Goal: Task Accomplishment & Management: Use online tool/utility

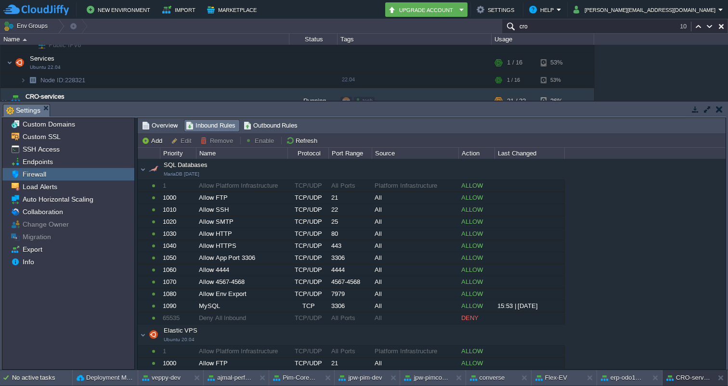
scroll to position [85, 0]
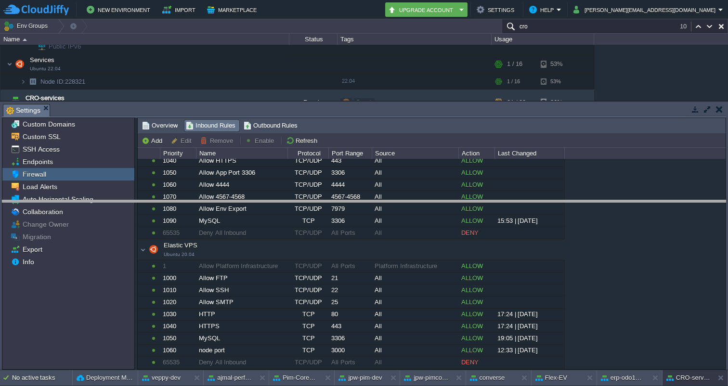
drag, startPoint x: 593, startPoint y: 105, endPoint x: 576, endPoint y: 202, distance: 97.8
click at [576, 202] on body "New Environment Import Marketplace Bonus ₹0.00 Upgrade Account Settings Help [P…" at bounding box center [364, 193] width 728 height 386
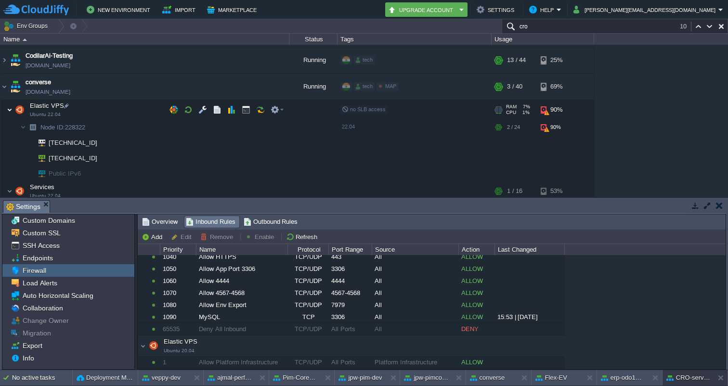
scroll to position [579, 0]
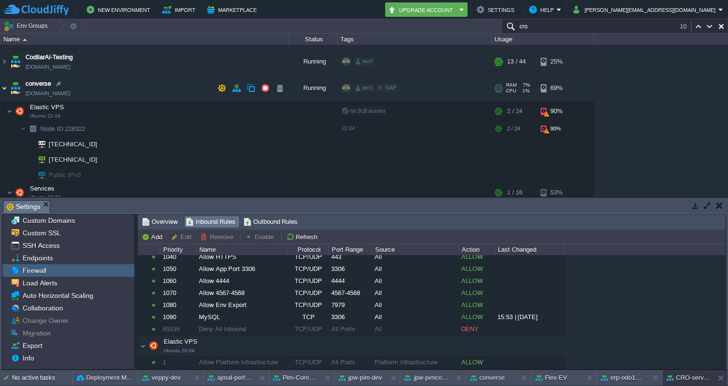
click at [6, 87] on img at bounding box center [4, 88] width 8 height 26
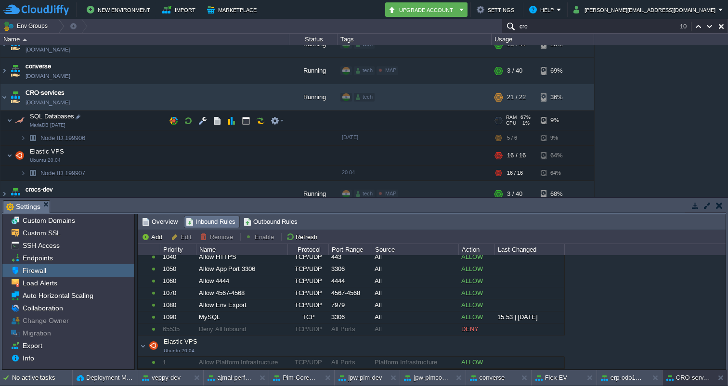
scroll to position [598, 0]
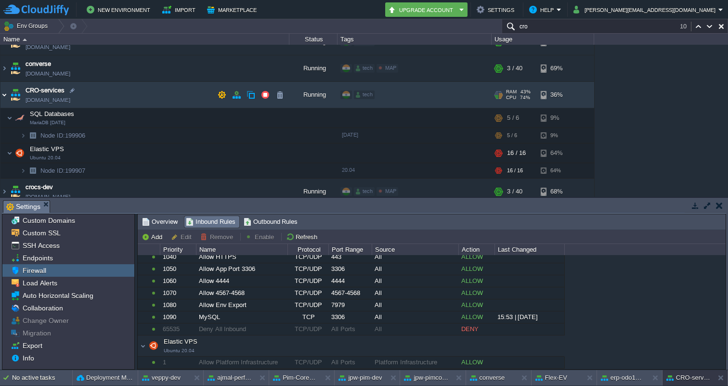
click at [3, 93] on img at bounding box center [4, 95] width 8 height 26
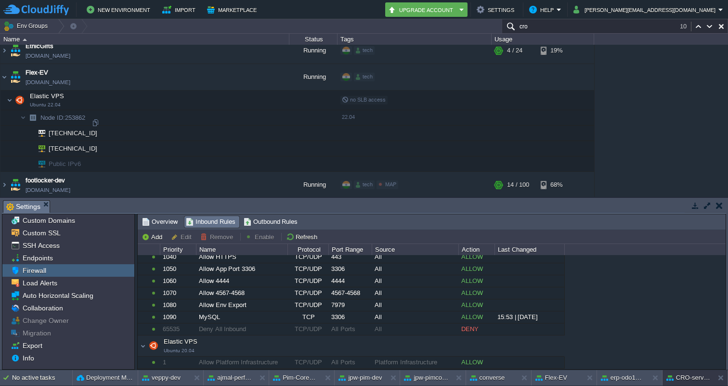
scroll to position [1262, 0]
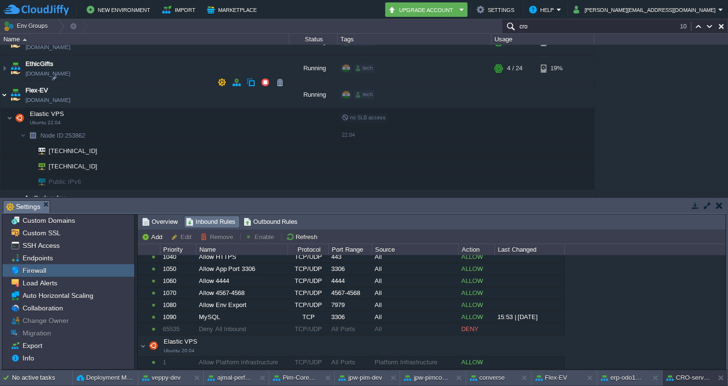
click at [6, 82] on img at bounding box center [4, 95] width 8 height 26
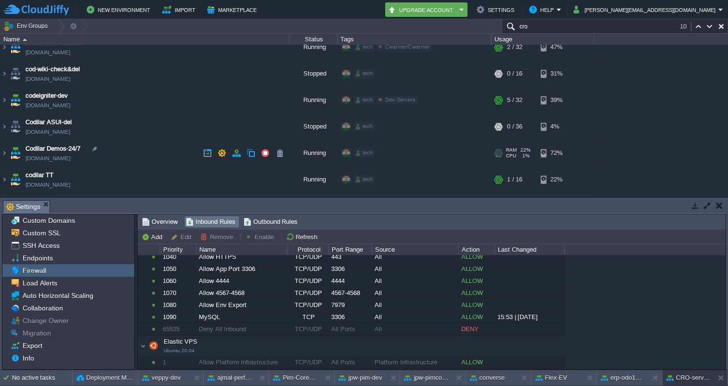
scroll to position [0, 0]
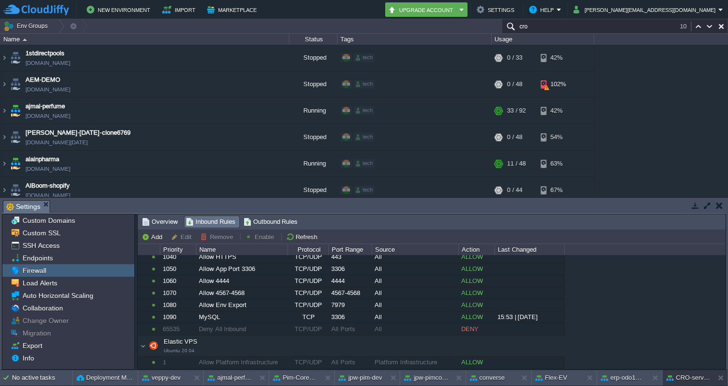
click at [558, 28] on input "cro" at bounding box center [615, 26] width 226 height 14
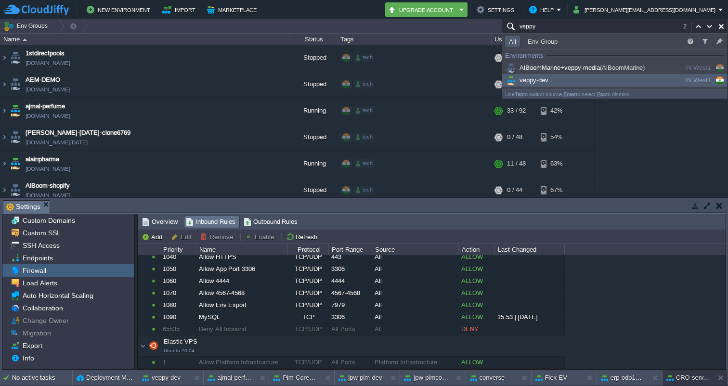
type input "veppy"
click at [545, 80] on span "veppy-dev" at bounding box center [527, 80] width 44 height 7
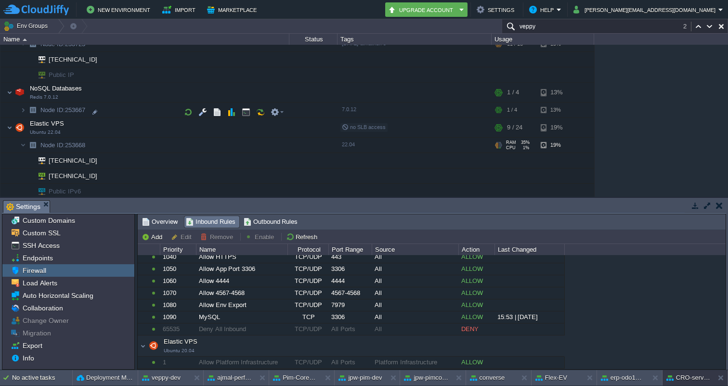
scroll to position [3129, 0]
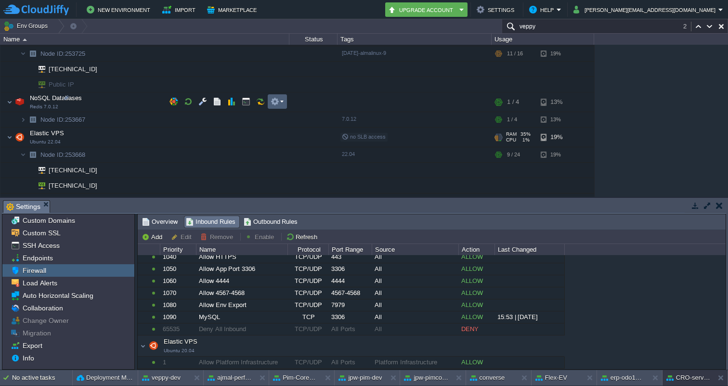
click at [281, 100] on em at bounding box center [277, 101] width 13 height 9
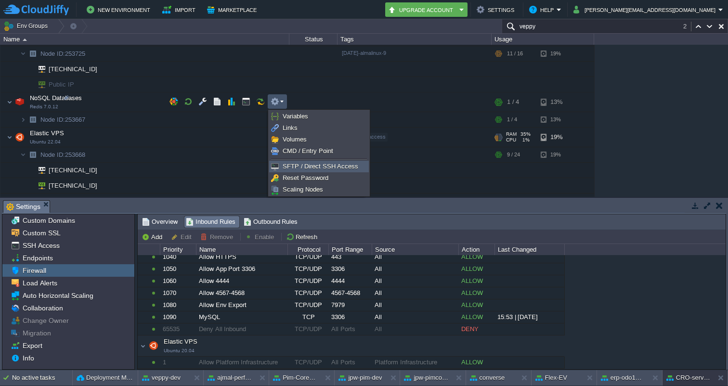
click at [295, 164] on span "SFTP / Direct SSH Access" at bounding box center [321, 166] width 76 height 7
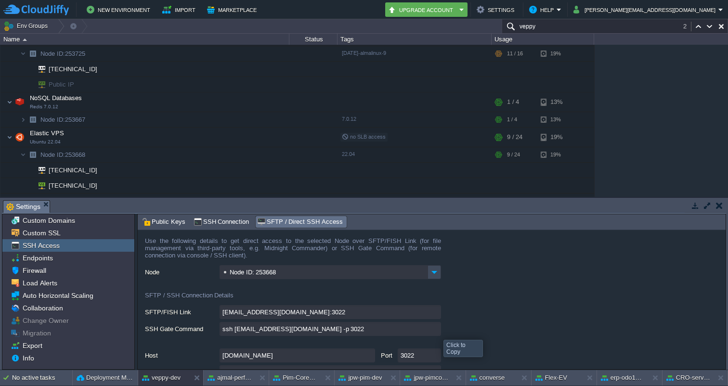
click at [435, 330] on input "ssh [EMAIL_ADDRESS][DOMAIN_NAME] -p 3022" at bounding box center [330, 329] width 221 height 14
type textarea "ssh [EMAIL_ADDRESS][DOMAIN_NAME] -p 3022"
click at [437, 329] on input "ssh [EMAIL_ADDRESS][DOMAIN_NAME] -p 3022" at bounding box center [330, 329] width 221 height 14
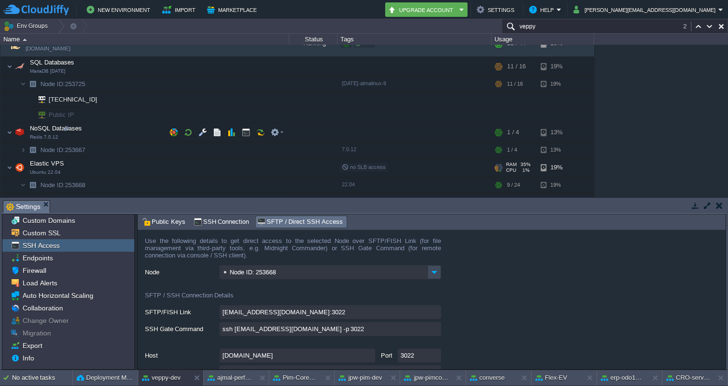
scroll to position [3102, 0]
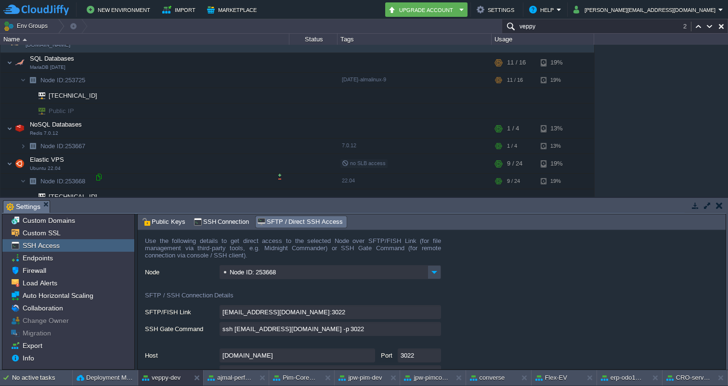
click at [99, 177] on div at bounding box center [98, 177] width 9 height 9
type input "[TECHNICAL_ID]"
click at [432, 330] on input "ssh [EMAIL_ADDRESS][DOMAIN_NAME] -p 3022" at bounding box center [330, 329] width 221 height 14
click at [100, 180] on div at bounding box center [98, 177] width 9 height 9
click at [102, 177] on div at bounding box center [98, 177] width 9 height 9
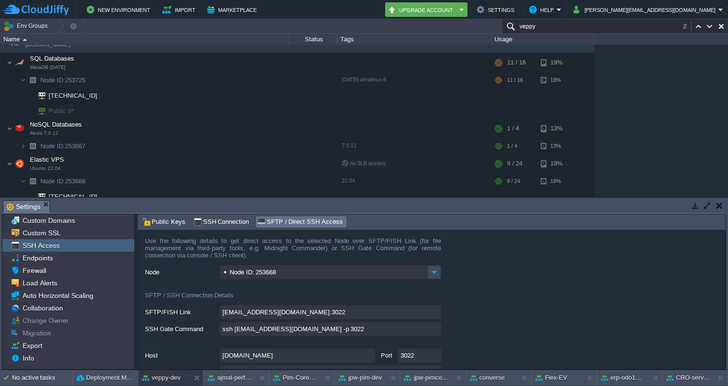
click at [550, 34] on div "Usage" at bounding box center [543, 39] width 102 height 11
click at [550, 31] on input "veppy" at bounding box center [615, 26] width 226 height 14
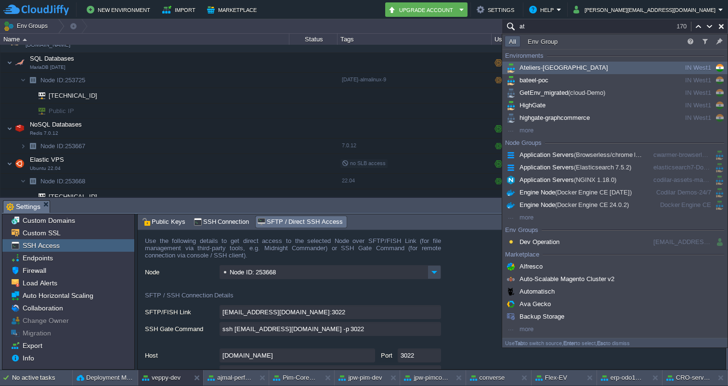
type input "at"
click at [532, 67] on span "Ateliers-[GEOGRAPHIC_DATA]" at bounding box center [557, 67] width 104 height 7
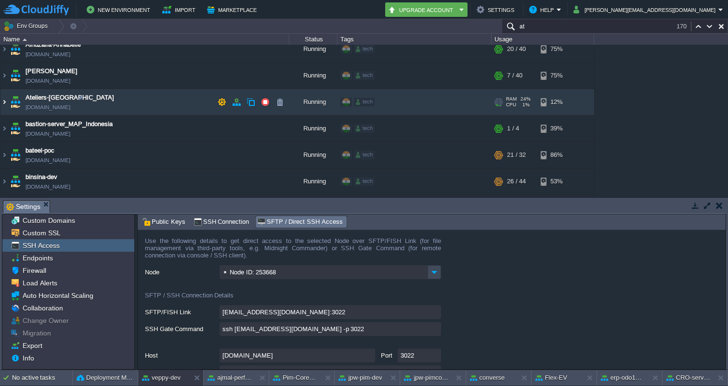
click at [3, 99] on img at bounding box center [4, 102] width 8 height 26
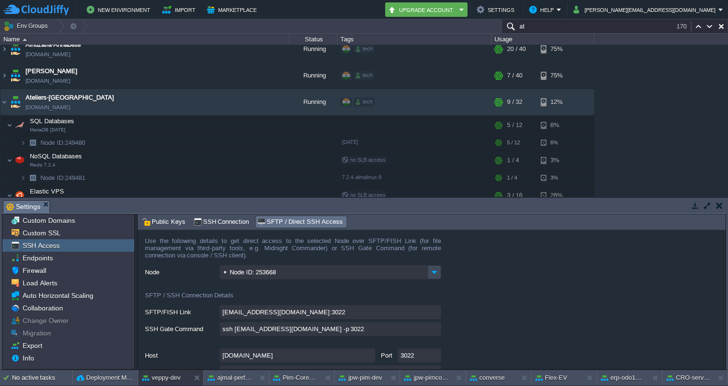
click at [646, 198] on div "Tasks Activity Log Archive Git / SVN Settings Settings Settings Settings Settin…" at bounding box center [364, 284] width 728 height 172
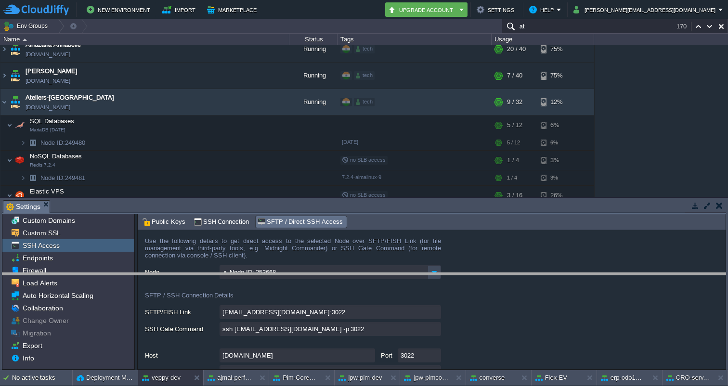
drag, startPoint x: 645, startPoint y: 200, endPoint x: 641, endPoint y: 273, distance: 72.8
click at [641, 273] on body "New Environment Import Marketplace Bonus ₹0.00 Upgrade Account Settings Help [P…" at bounding box center [364, 193] width 728 height 386
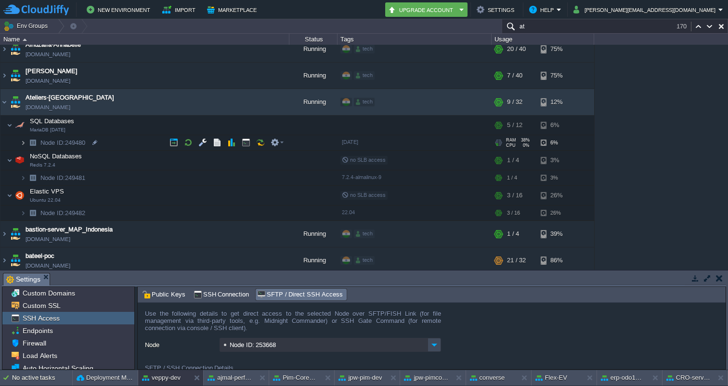
click at [25, 140] on img at bounding box center [23, 142] width 6 height 15
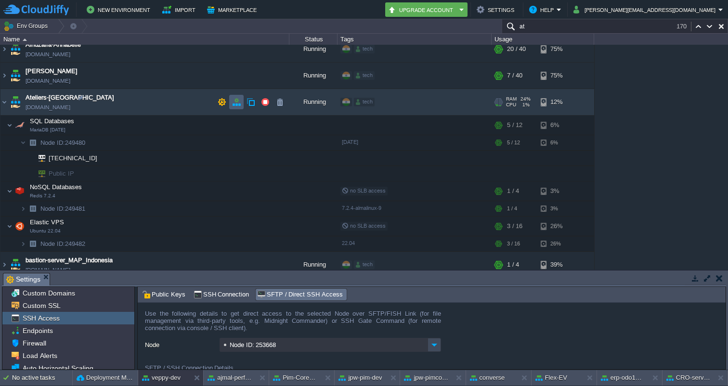
click at [235, 99] on button "button" at bounding box center [236, 102] width 9 height 9
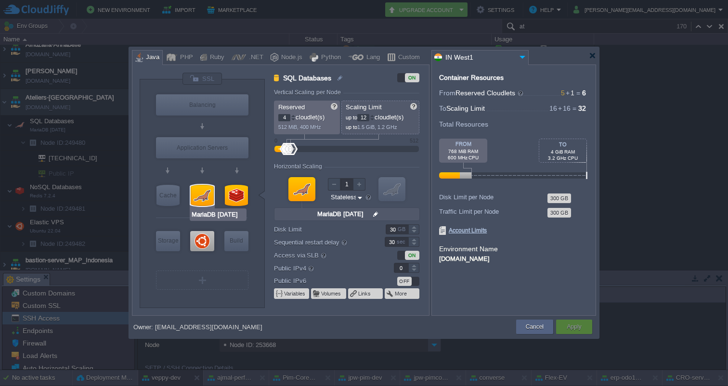
type input "Redis 7.2.4"
click at [239, 200] on div at bounding box center [236, 195] width 23 height 21
type input "NoSQL Databases"
type input "1"
type input "4"
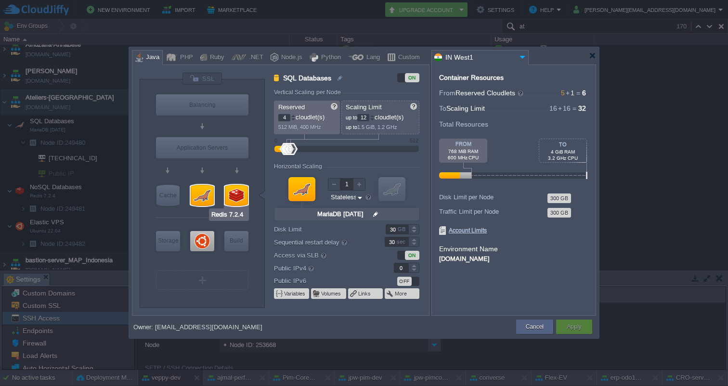
type input "Redis 7.2.4"
type input "null"
type input "7.2.4-almalinux-9"
drag, startPoint x: 359, startPoint y: 127, endPoint x: 369, endPoint y: 127, distance: 10.1
click at [369, 127] on span "512 MiB, 400 MHz" at bounding box center [378, 127] width 43 height 6
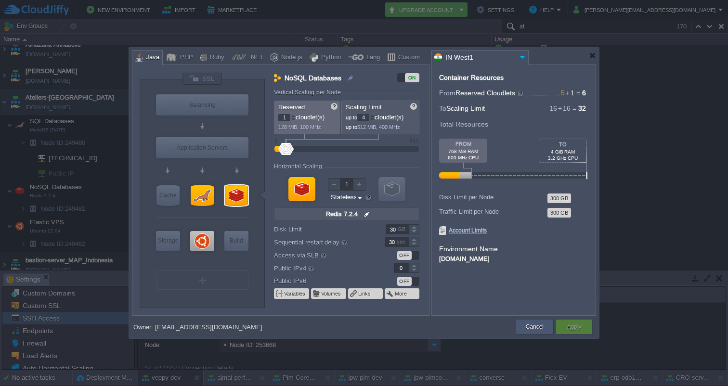
click at [539, 327] on button "Cancel" at bounding box center [535, 327] width 18 height 10
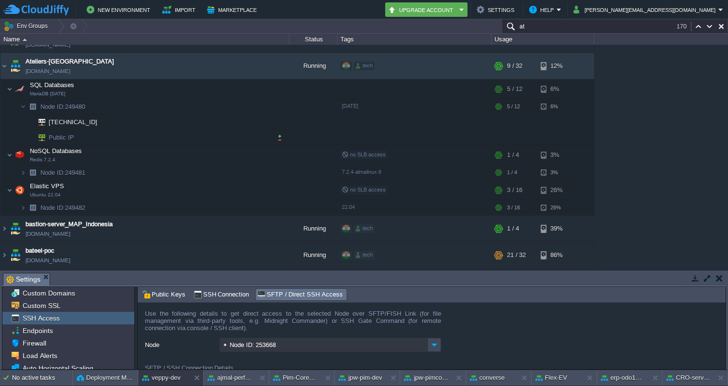
scroll to position [231, 0]
click at [2, 65] on img at bounding box center [4, 65] width 8 height 26
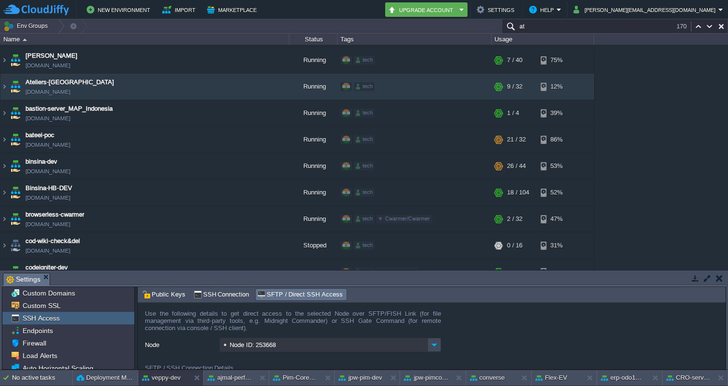
scroll to position [193, 0]
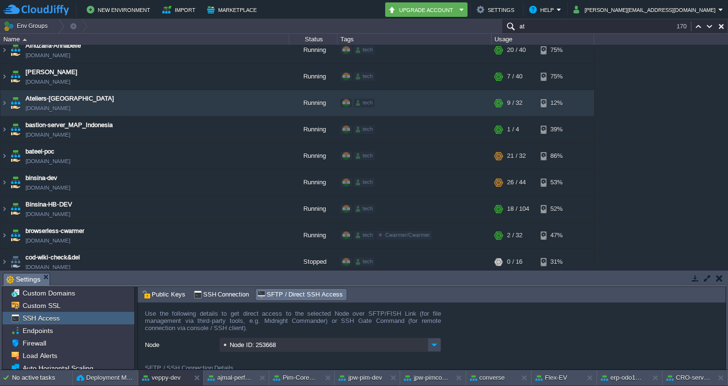
click at [558, 27] on input "at" at bounding box center [615, 26] width 226 height 14
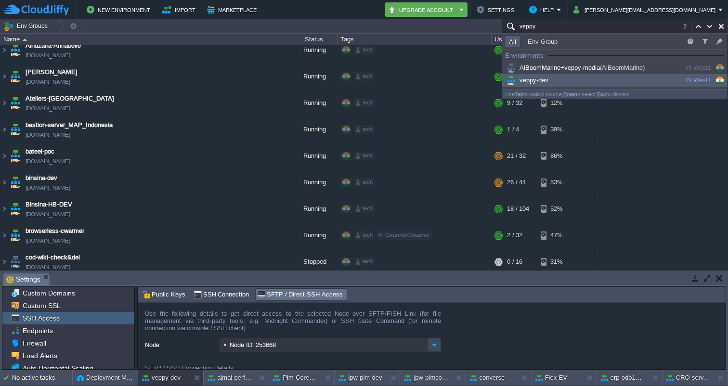
type input "veppy"
click at [544, 82] on span "veppy-dev" at bounding box center [527, 80] width 44 height 7
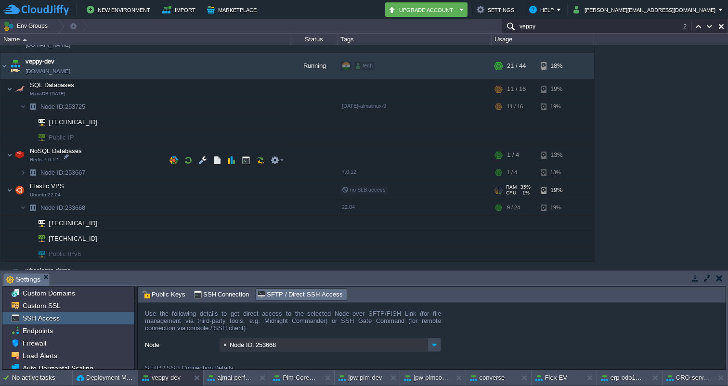
scroll to position [3086, 0]
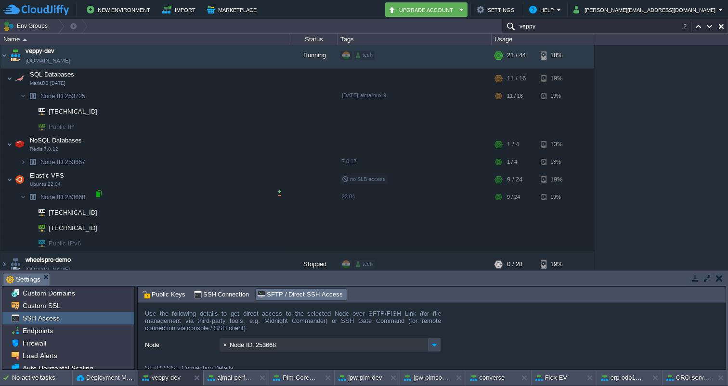
click at [101, 193] on div at bounding box center [98, 193] width 9 height 9
